Goal: Task Accomplishment & Management: Manage account settings

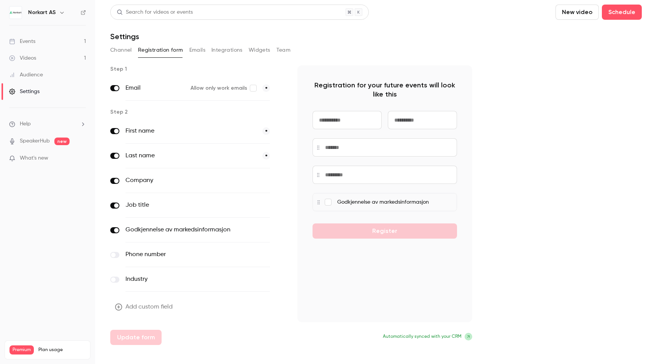
click at [126, 49] on button "Channel" at bounding box center [121, 50] width 22 height 12
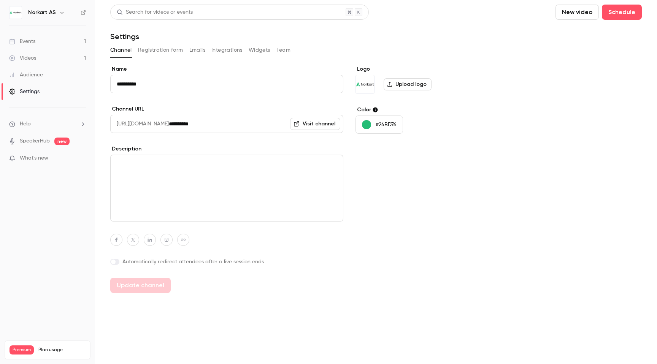
click at [44, 40] on link "Events 1" at bounding box center [47, 41] width 95 height 17
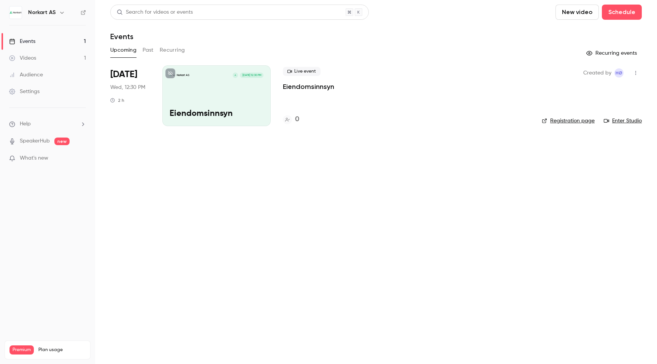
click at [170, 73] on icon at bounding box center [170, 73] width 5 height 5
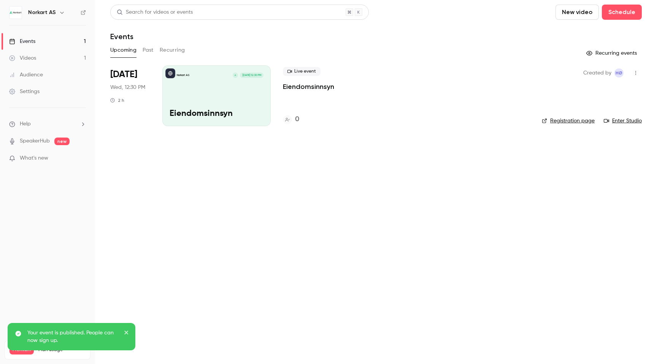
click at [170, 73] on icon at bounding box center [170, 73] width 4 height 4
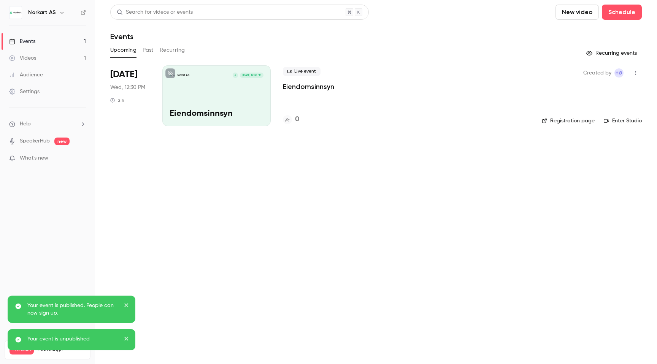
click at [229, 92] on div "[PERSON_NAME] AS A [DATE] 12:30 PM Eiendomsinnsyn" at bounding box center [216, 95] width 108 height 61
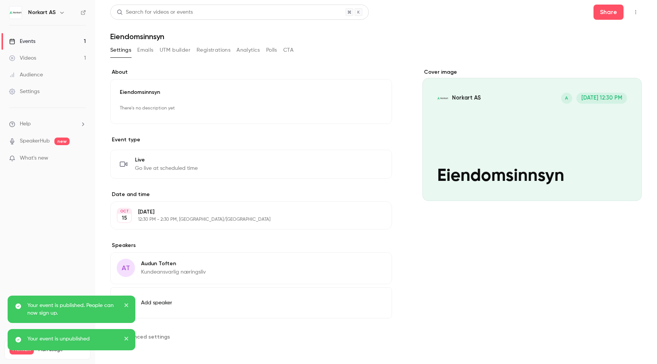
click at [218, 49] on button "Registrations" at bounding box center [214, 50] width 34 height 12
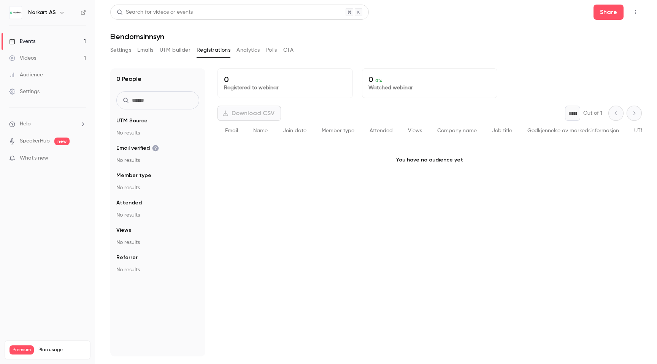
click at [121, 51] on button "Settings" at bounding box center [120, 50] width 21 height 12
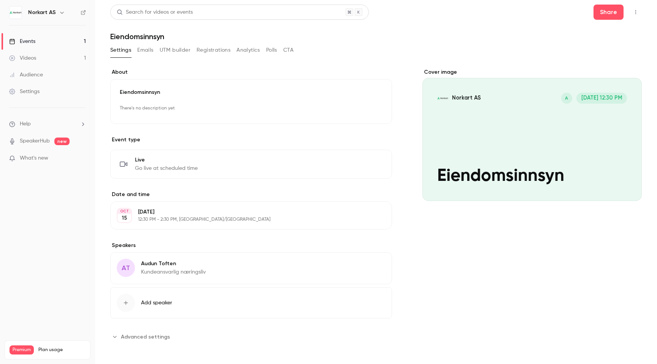
scroll to position [2, 0]
click at [558, 143] on div "Cover image" at bounding box center [531, 133] width 219 height 133
click at [0, 0] on input "[PERSON_NAME] AS A [DATE] 12:30 PM Eiendomsinnsyn" at bounding box center [0, 0] width 0 height 0
click at [210, 54] on button "Registrations" at bounding box center [214, 50] width 34 height 12
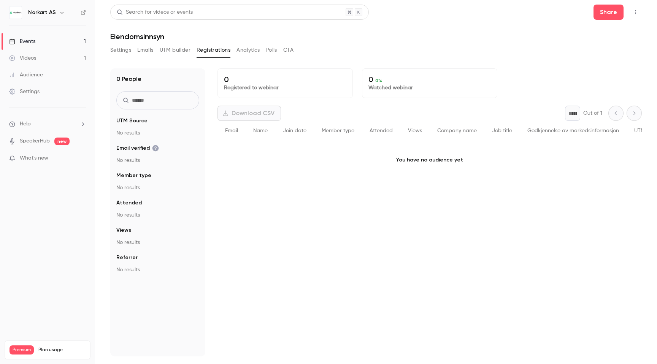
click at [118, 48] on button "Settings" at bounding box center [120, 50] width 21 height 12
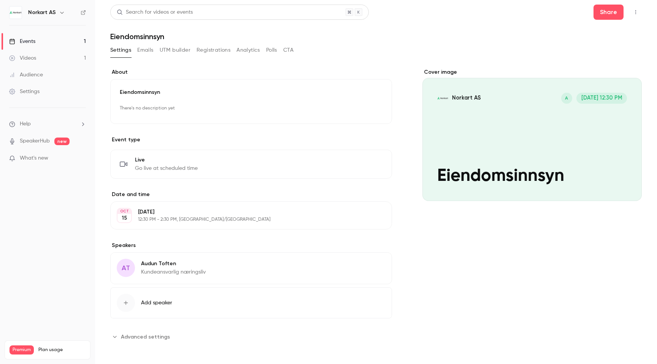
click at [157, 89] on p "Eiendomsinnsyn" at bounding box center [251, 93] width 263 height 8
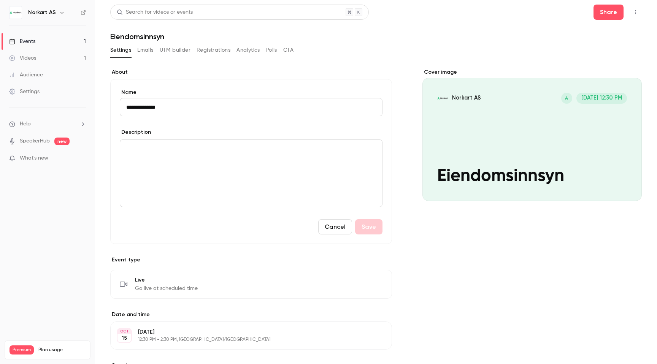
click at [108, 51] on main "**********" at bounding box center [376, 182] width 562 height 364
click at [21, 35] on link "Events 1" at bounding box center [47, 41] width 95 height 17
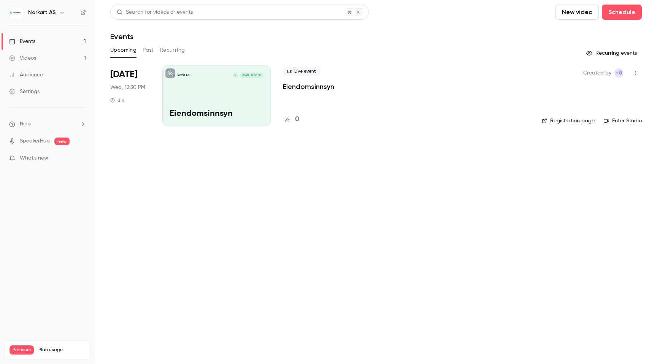
click at [550, 122] on link "Registration page" at bounding box center [568, 121] width 53 height 8
click at [626, 119] on link "Enter Studio" at bounding box center [623, 121] width 38 height 8
click at [182, 212] on main "Search for videos or events New video Schedule Events Upcoming Past Recurring R…" at bounding box center [376, 182] width 562 height 364
click at [256, 98] on div "[PERSON_NAME] AS A [DATE] 12:30 PM Eiendomsinnsyn" at bounding box center [216, 95] width 108 height 61
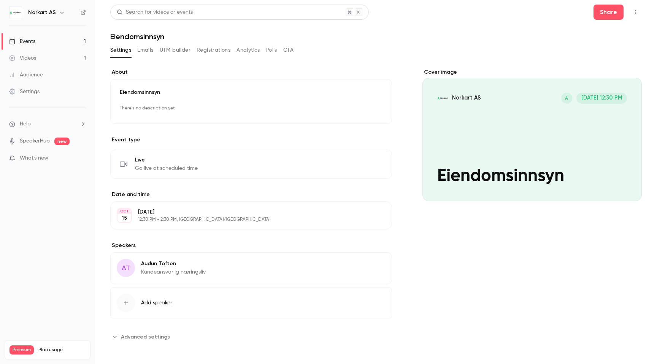
scroll to position [2, 0]
click at [198, 271] on p "Kundeansvarlig næringsliv" at bounding box center [173, 271] width 65 height 8
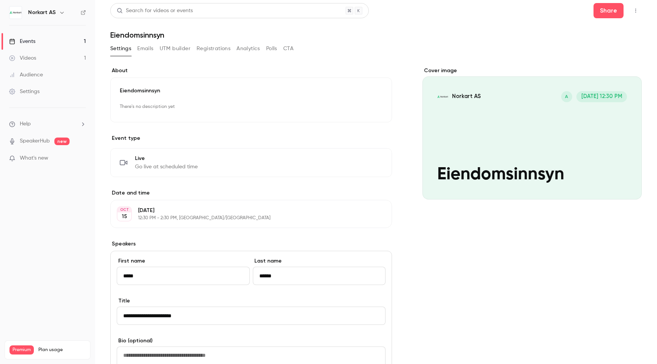
click at [300, 220] on p "12:30 PM - 2:30 PM, [GEOGRAPHIC_DATA]/[GEOGRAPHIC_DATA]" at bounding box center [245, 218] width 214 height 6
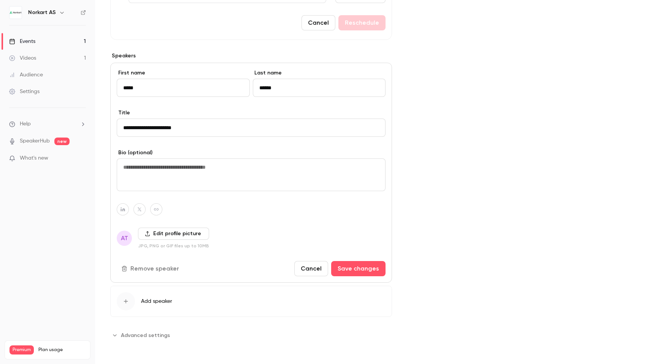
scroll to position [274, 0]
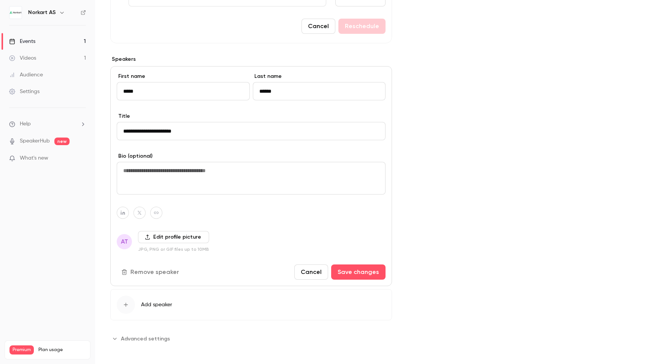
click at [494, 183] on div "Cover image [PERSON_NAME] AS A [DATE] 12:30 PM [PERSON_NAME]" at bounding box center [531, 70] width 219 height 550
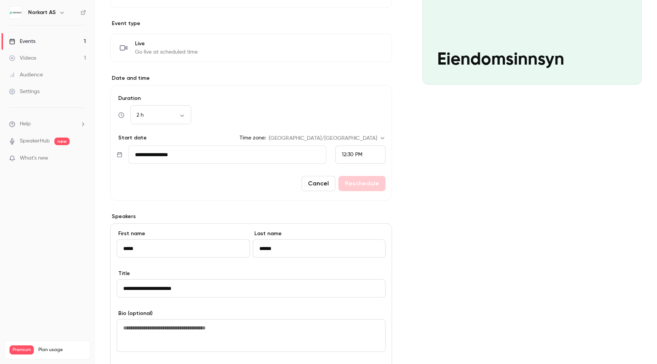
scroll to position [0, 0]
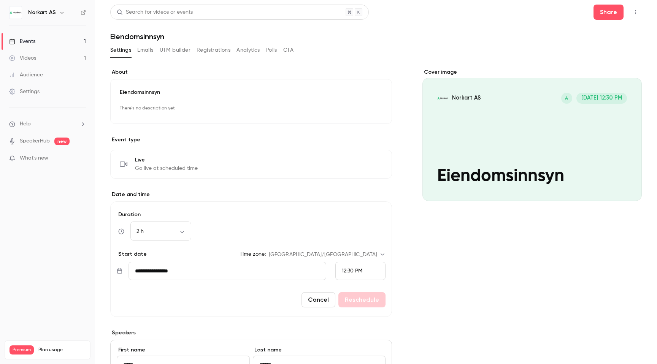
click at [637, 10] on icon "button" at bounding box center [636, 12] width 6 height 5
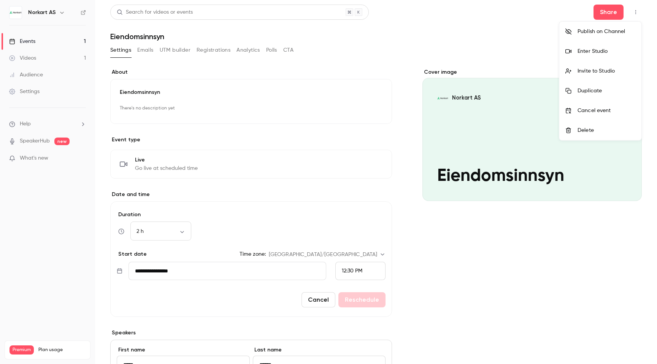
click at [609, 73] on div "Invite to Studio" at bounding box center [607, 71] width 58 height 8
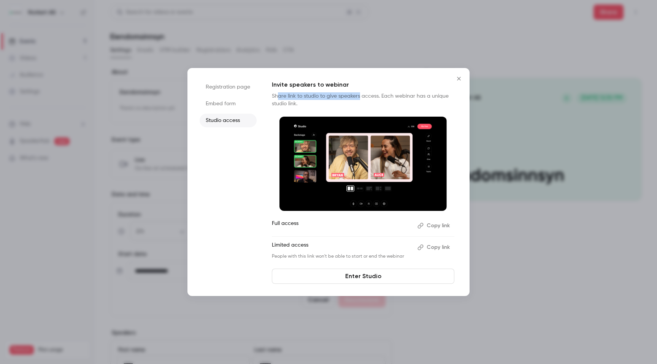
drag, startPoint x: 277, startPoint y: 95, endPoint x: 359, endPoint y: 94, distance: 82.1
click at [359, 94] on p "Share link to studio to give speakers access. Each webinar has a unique studio …" at bounding box center [363, 99] width 183 height 15
click at [386, 91] on div "Invite speakers to webinar Share link to studio to give speakers access. Each w…" at bounding box center [363, 169] width 183 height 179
drag, startPoint x: 322, startPoint y: 107, endPoint x: 289, endPoint y: 78, distance: 43.4
click at [289, 78] on div "Registration page Embed form Studio access Invite speakers to webinar Share lin…" at bounding box center [328, 182] width 282 height 228
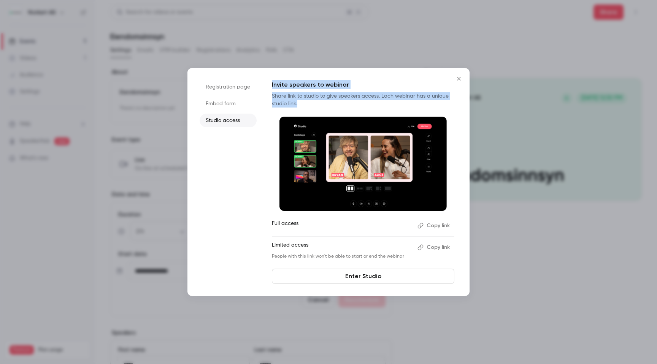
click at [353, 124] on img at bounding box center [362, 164] width 167 height 94
click at [438, 247] on button "Copy link" at bounding box center [434, 247] width 40 height 12
click at [411, 276] on link "Enter Studio" at bounding box center [363, 276] width 183 height 15
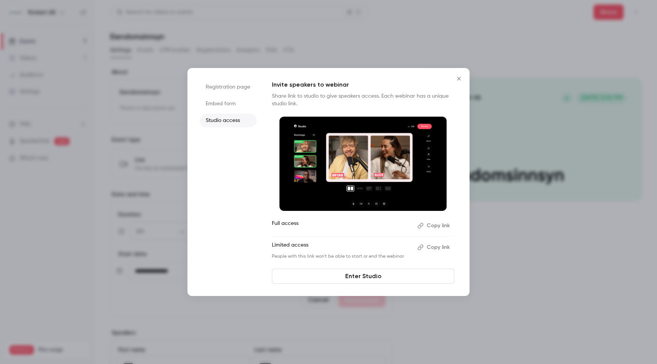
click at [525, 160] on div at bounding box center [328, 182] width 657 height 364
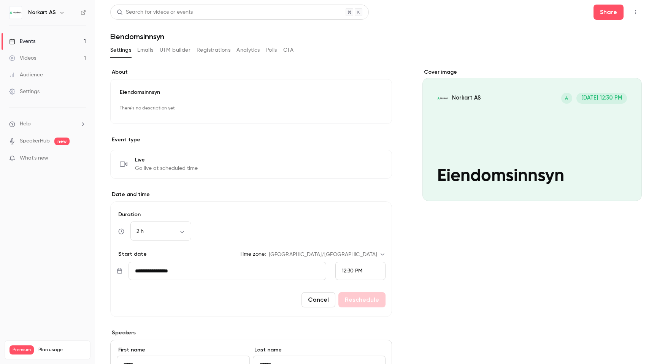
click at [639, 8] on button "button" at bounding box center [636, 12] width 12 height 12
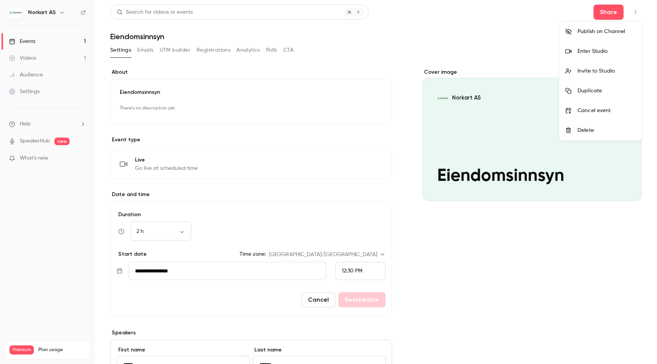
click at [601, 58] on li "Enter Studio" at bounding box center [600, 51] width 82 height 20
